Goal: Find specific page/section: Find specific page/section

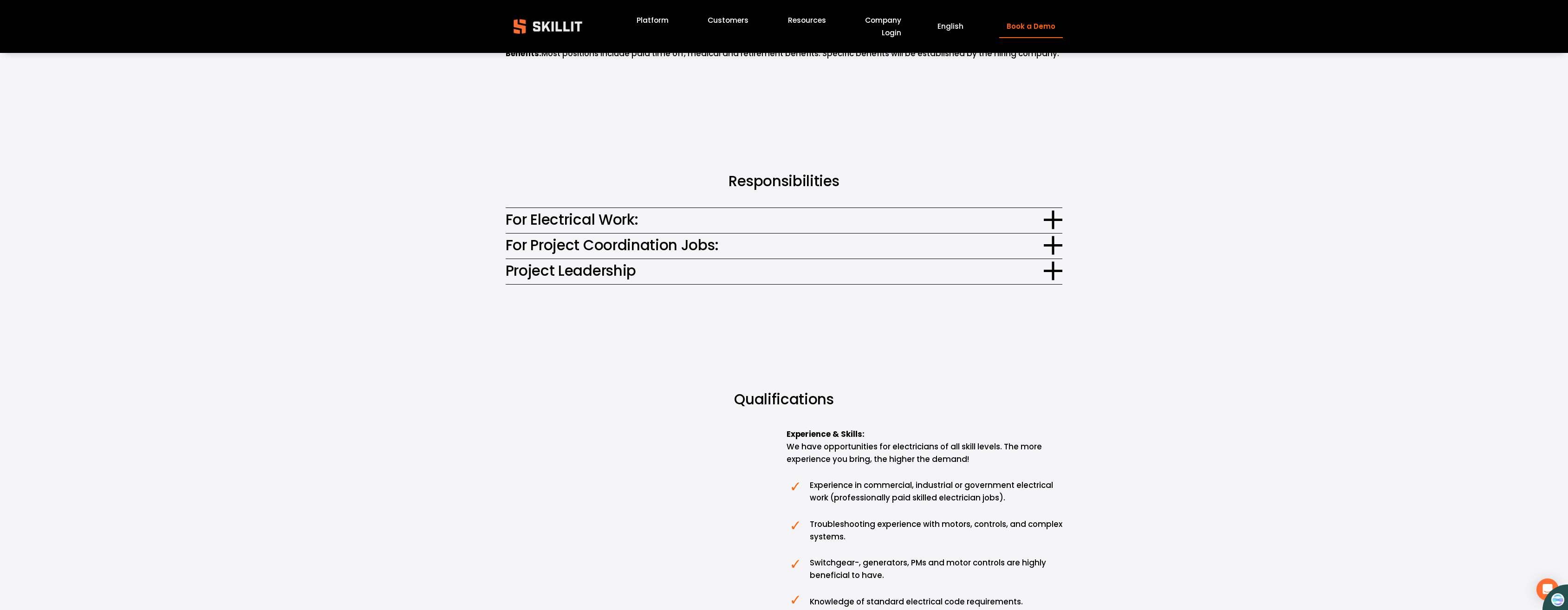
scroll to position [650, 0]
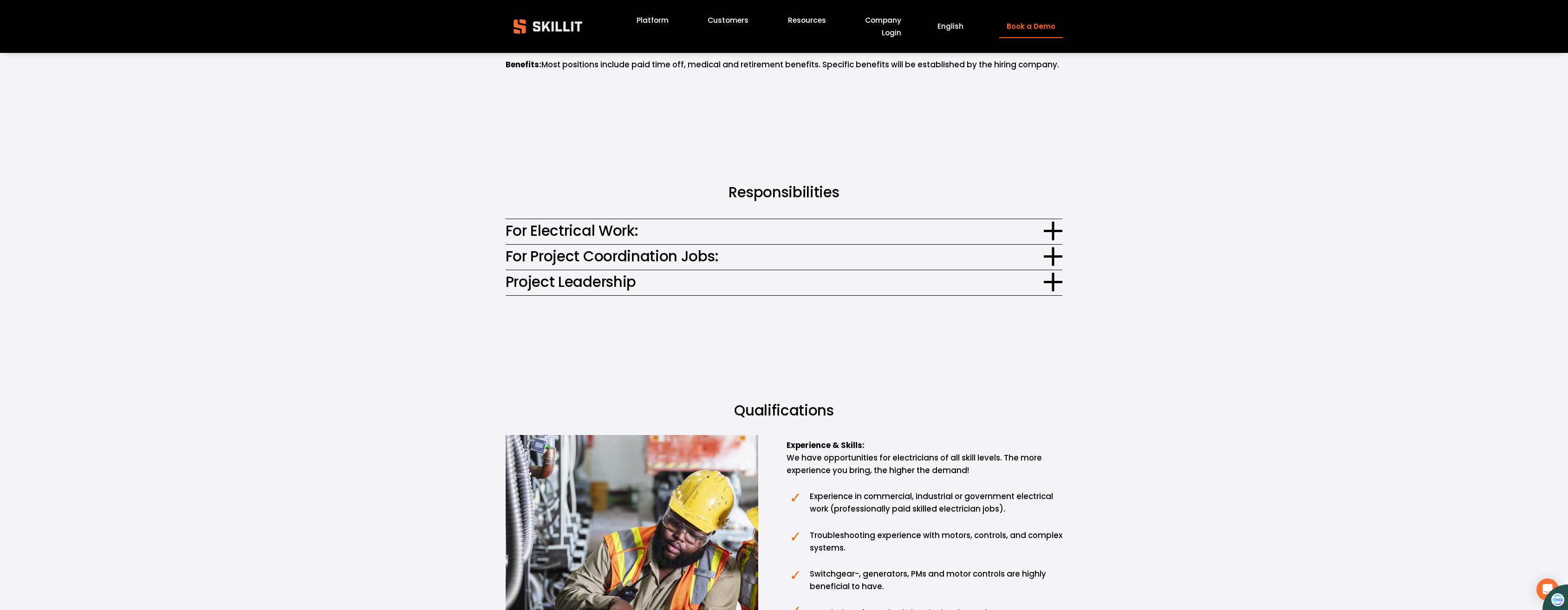
click at [1056, 288] on div at bounding box center [1054, 283] width 19 height 19
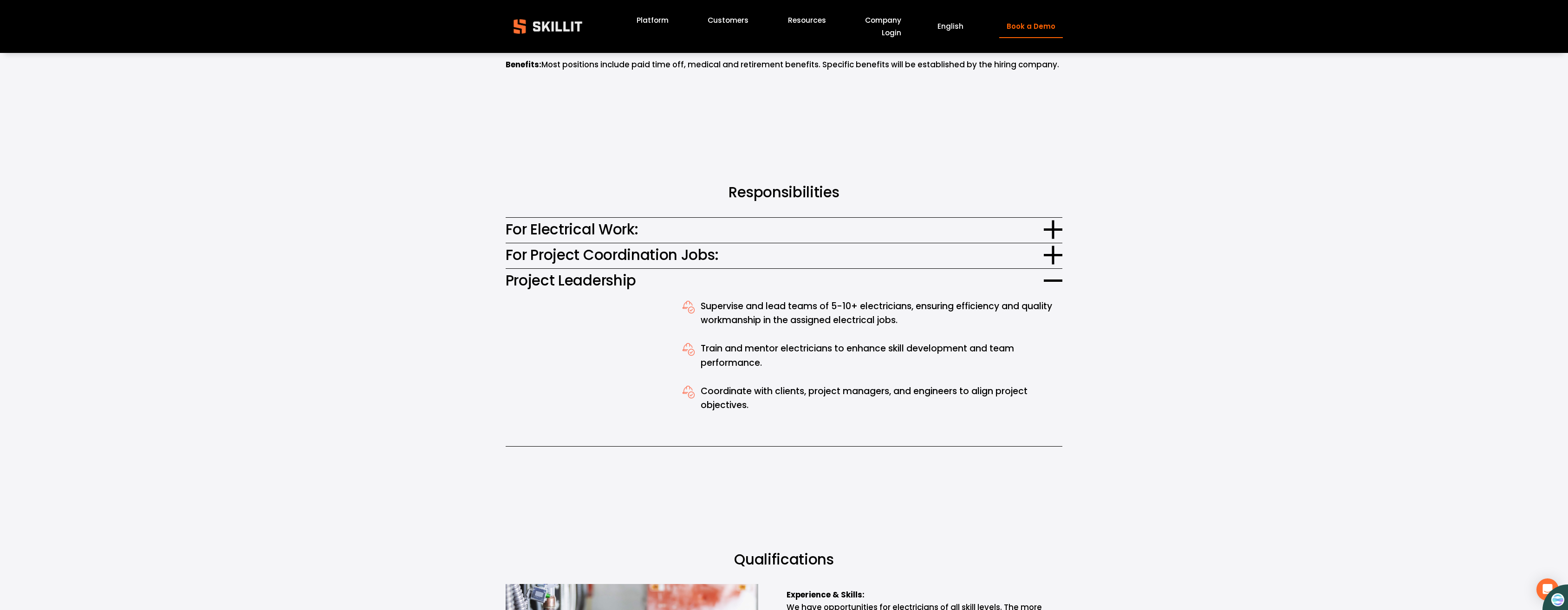
click at [1051, 256] on div at bounding box center [1054, 254] width 19 height 2
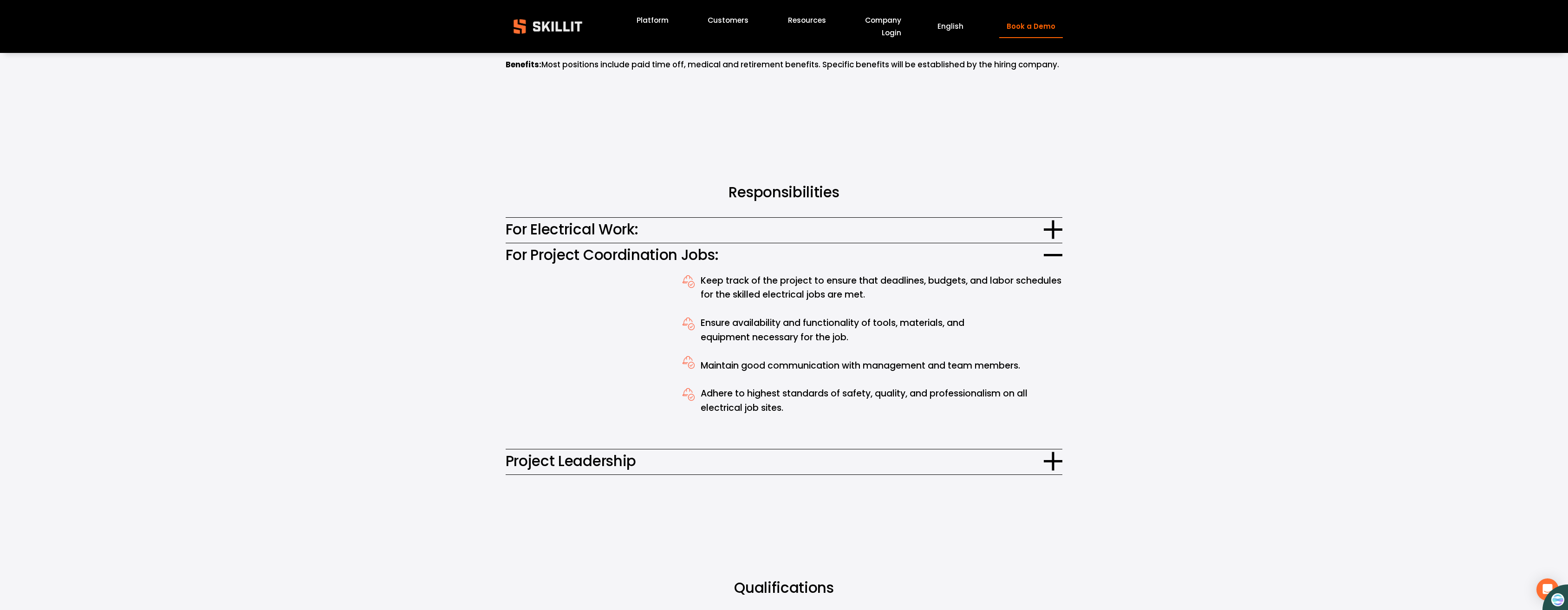
click at [1051, 460] on div at bounding box center [1054, 461] width 19 height 2
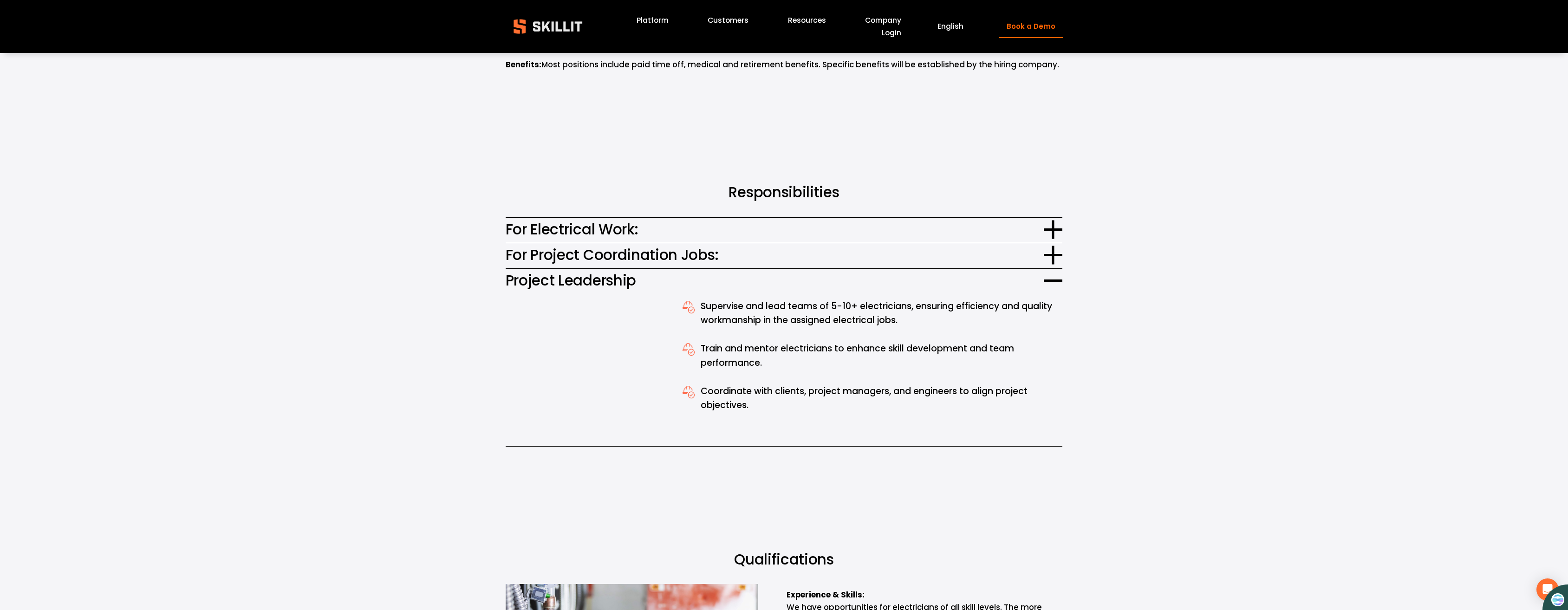
click at [1058, 228] on div at bounding box center [1054, 229] width 19 height 2
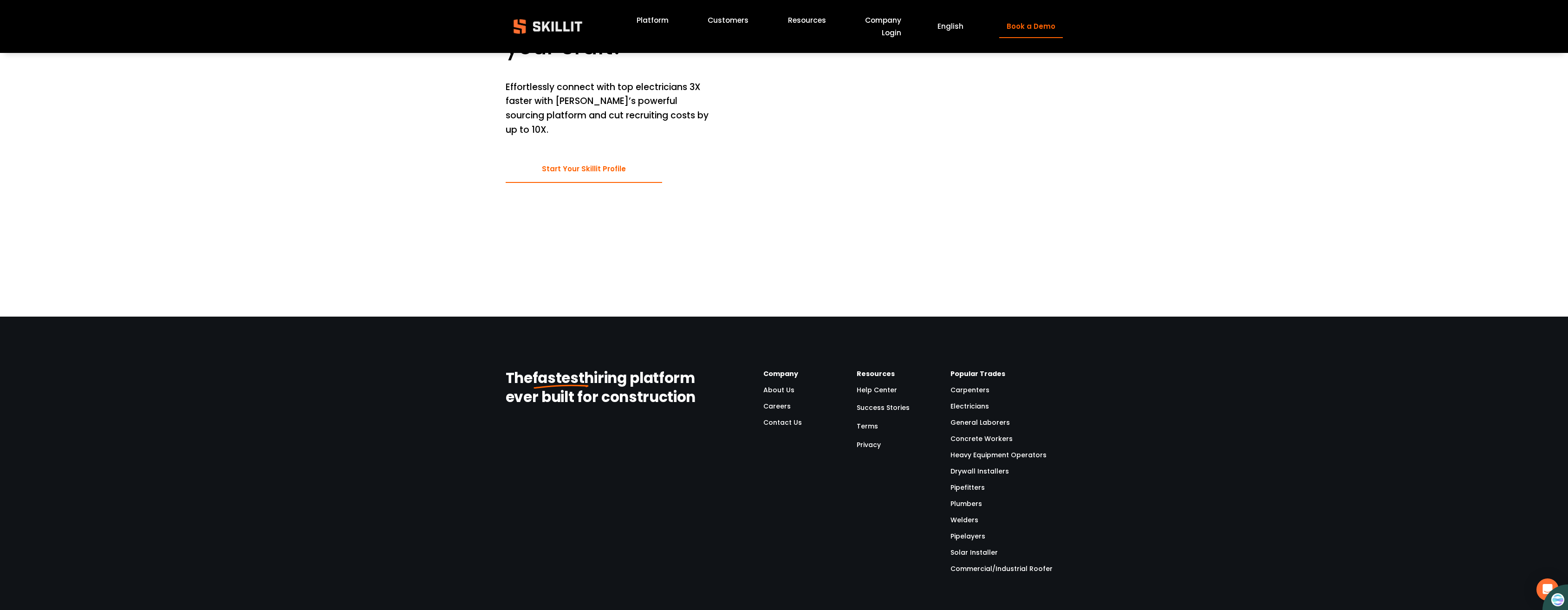
scroll to position [4227, 0]
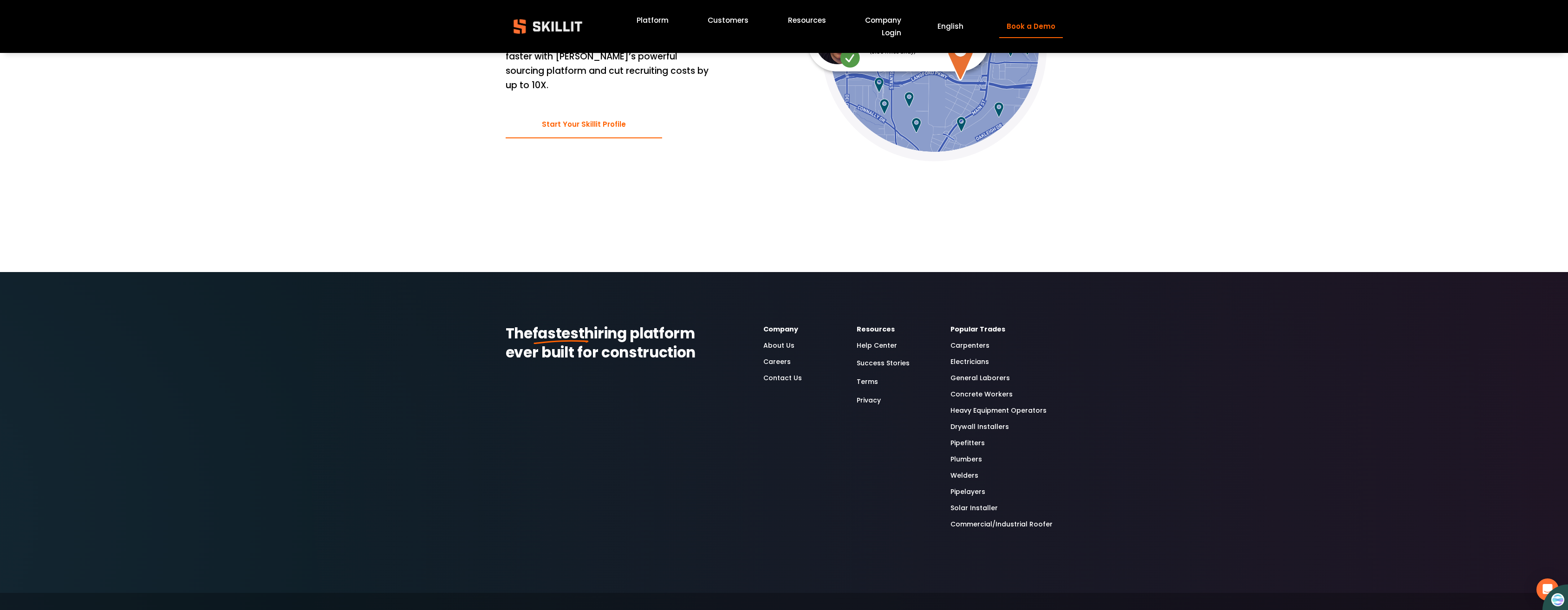
click at [965, 357] on link "Electricians" at bounding box center [969, 362] width 38 height 11
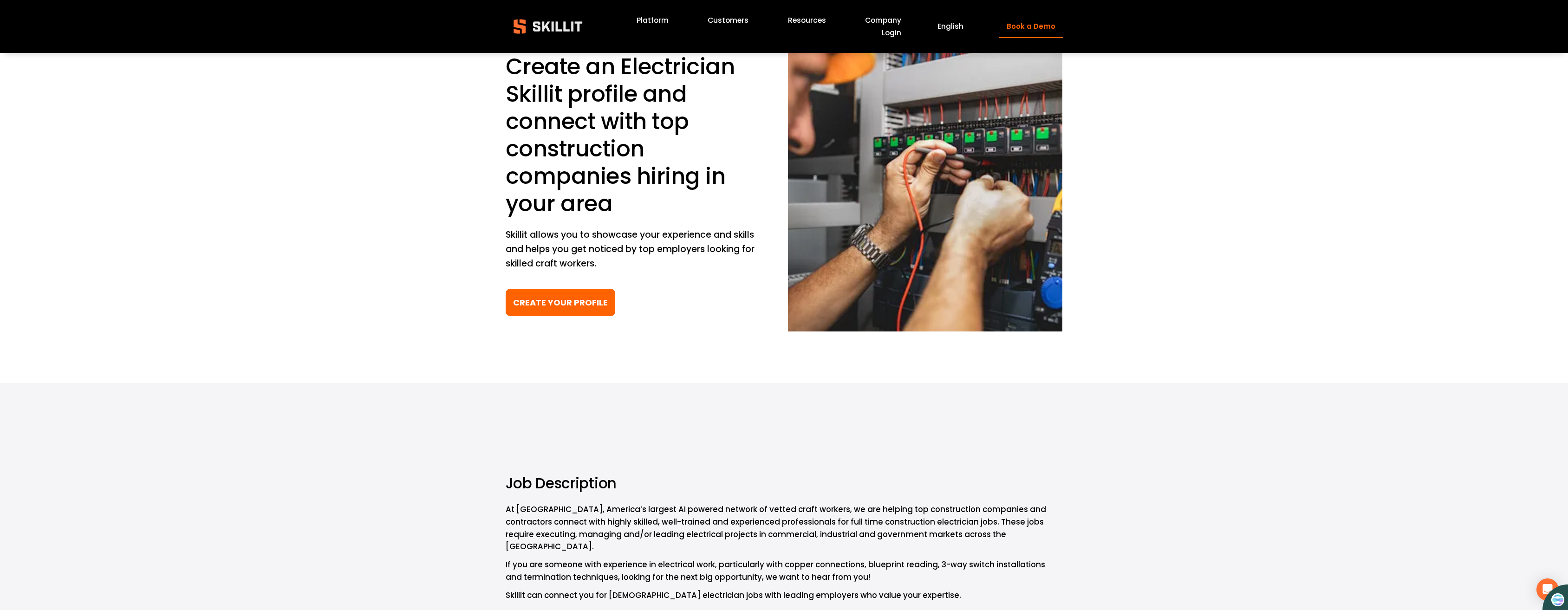
scroll to position [46, 0]
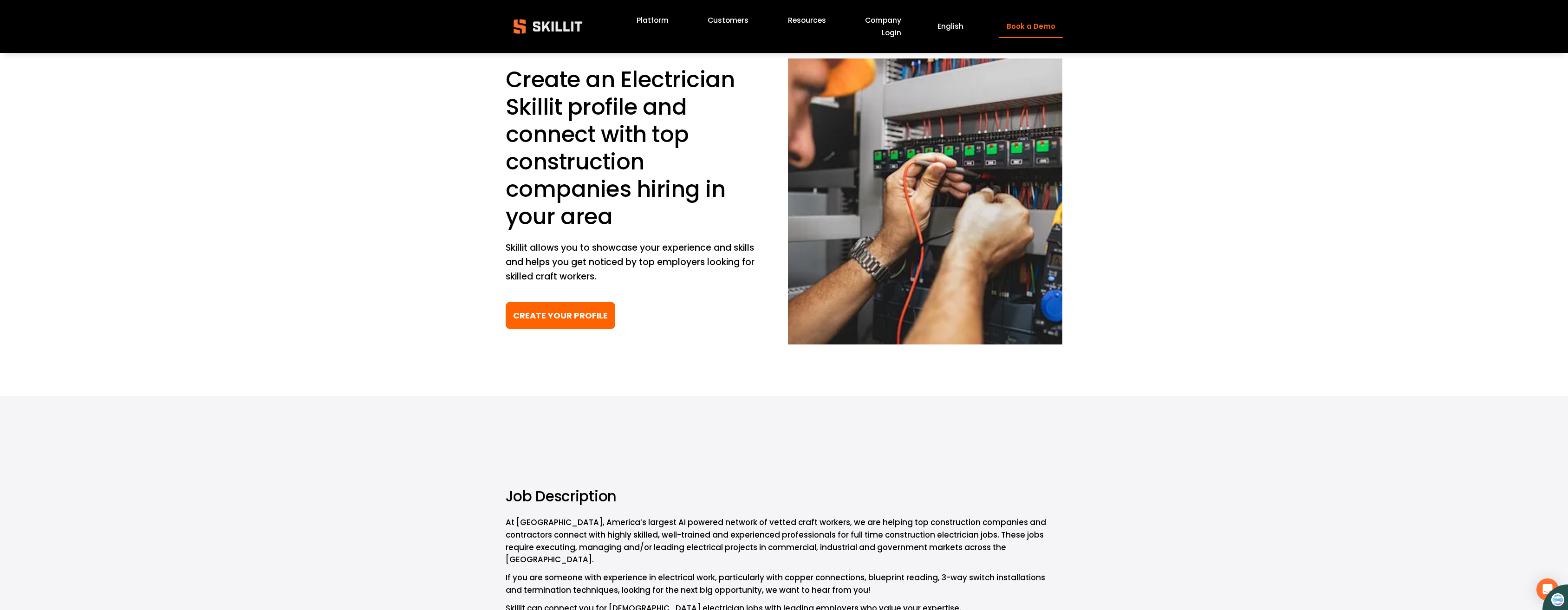
click at [668, 22] on link "Platform" at bounding box center [652, 20] width 32 height 12
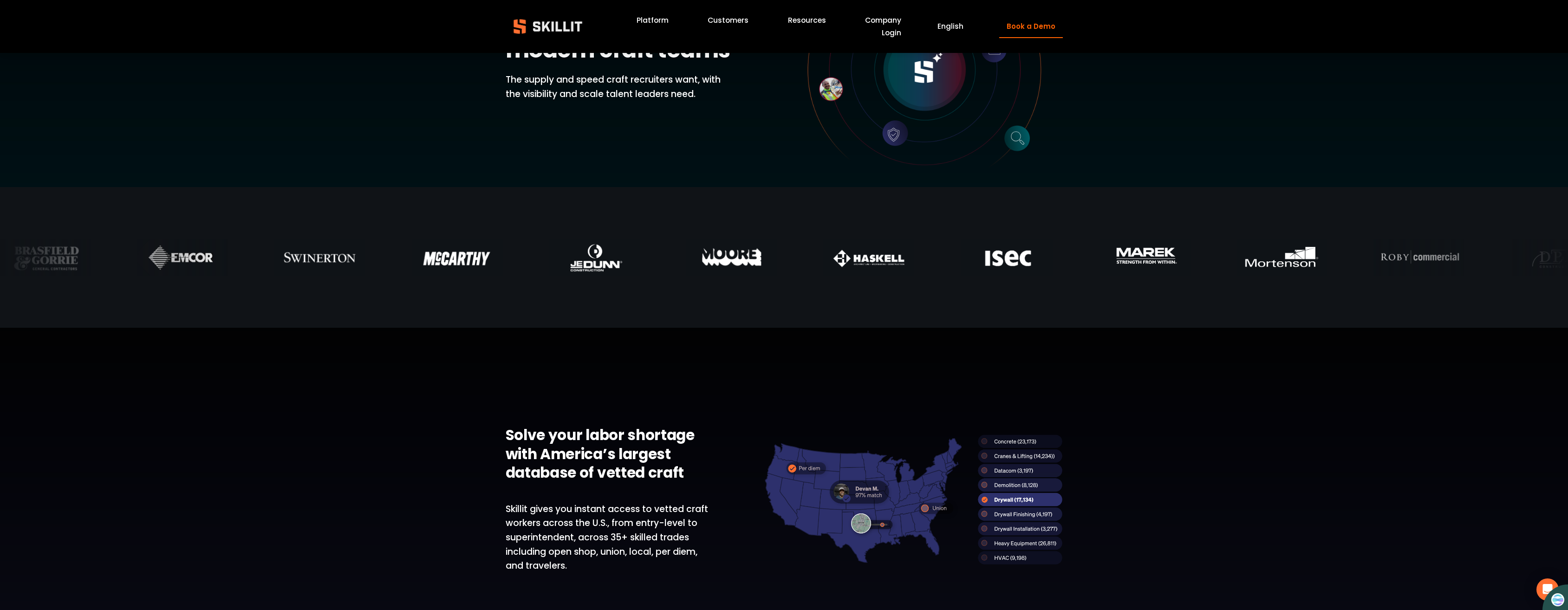
scroll to position [186, 0]
